Goal: Information Seeking & Learning: Understand process/instructions

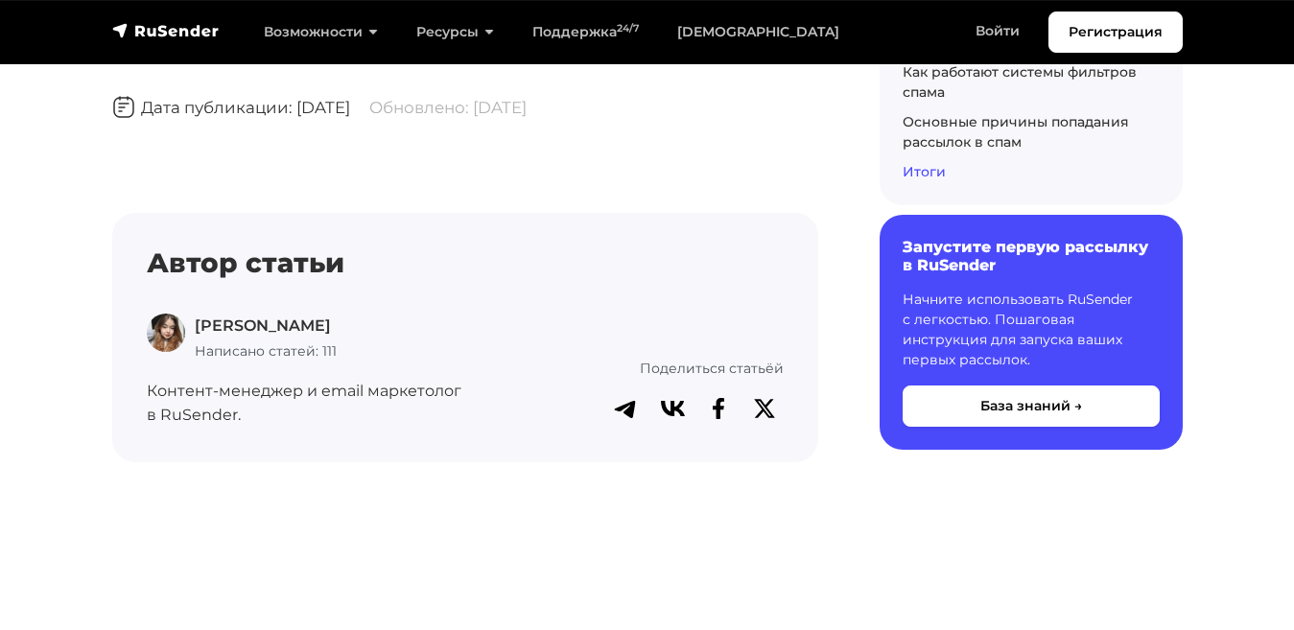
scroll to position [11955, 0]
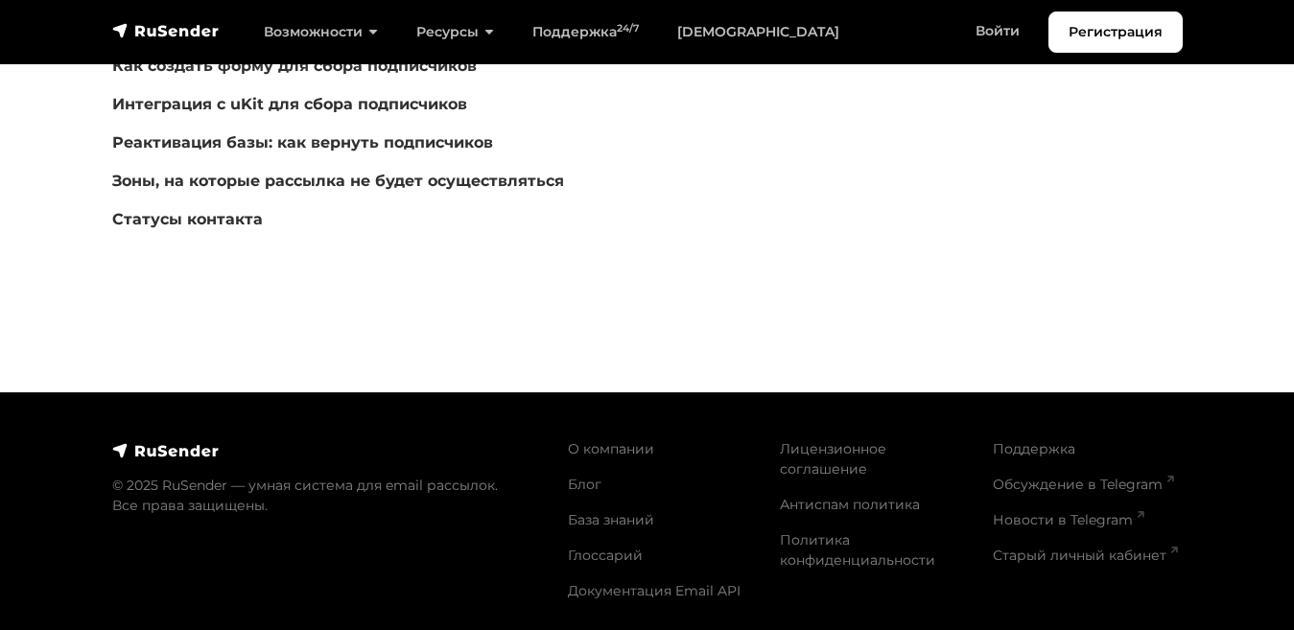
scroll to position [608, 0]
